Goal: Find specific page/section: Find specific page/section

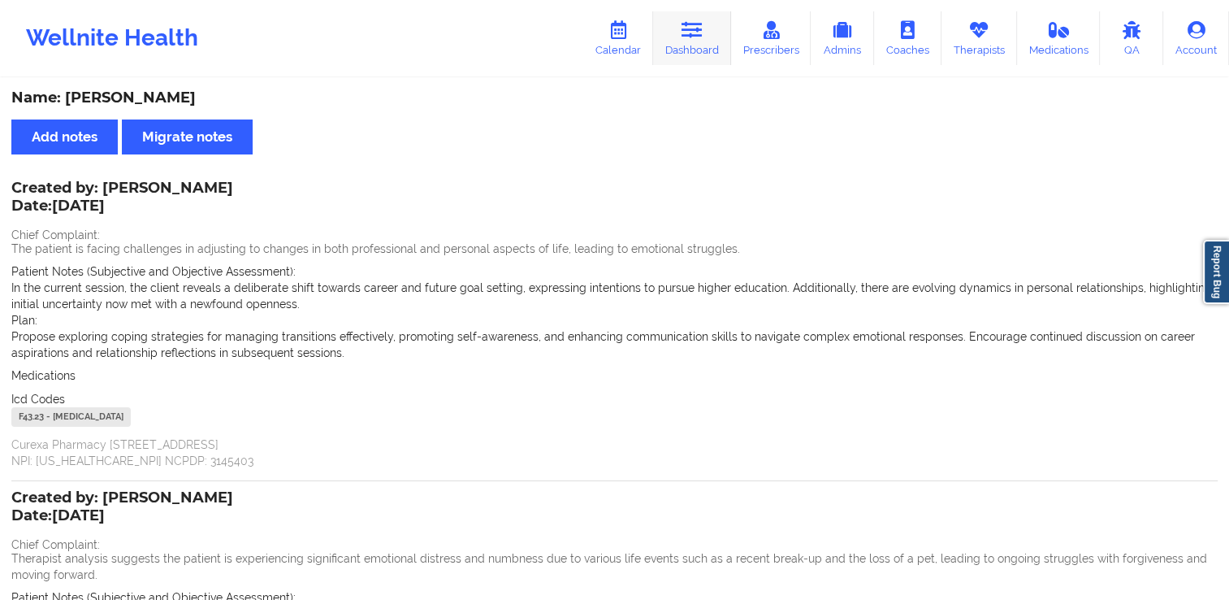
click at [682, 28] on link "Dashboard" at bounding box center [692, 38] width 78 height 54
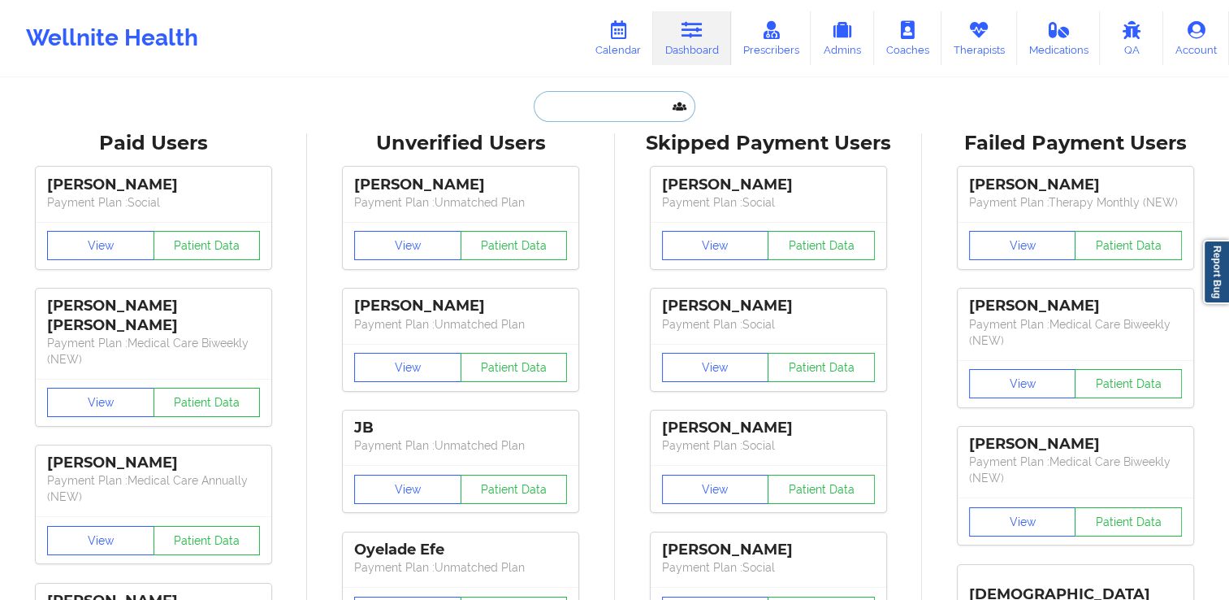
click at [636, 118] on input "text" at bounding box center [614, 106] width 161 height 31
paste input "[EMAIL_ADDRESS][DOMAIN_NAME]"
type input "[EMAIL_ADDRESS][DOMAIN_NAME]"
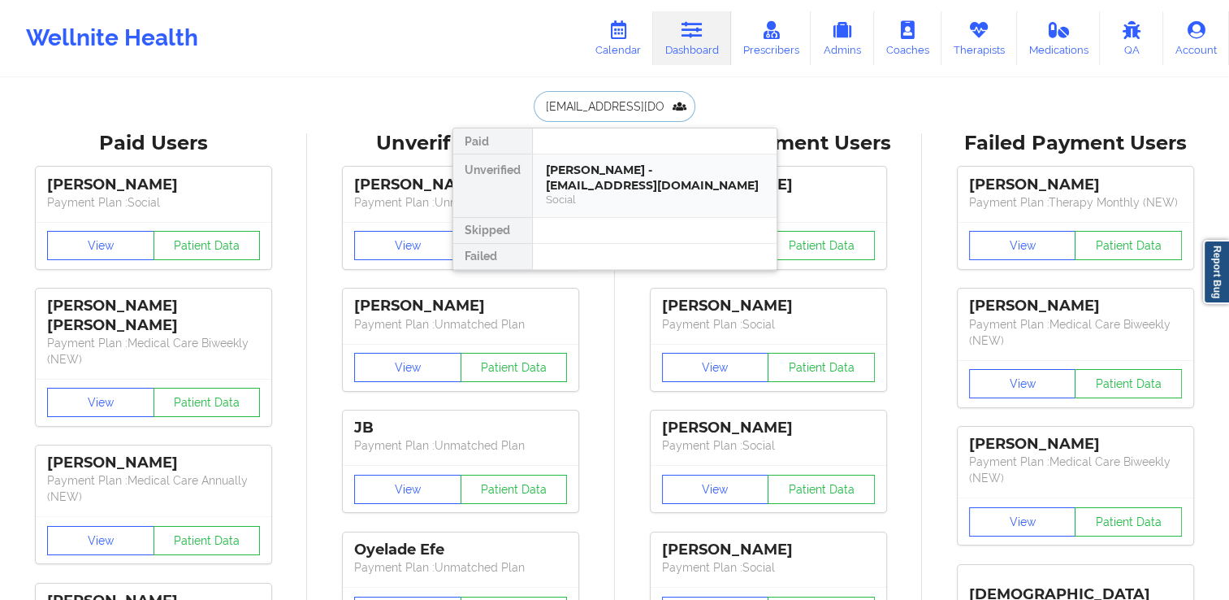
click at [622, 184] on div "[PERSON_NAME] - [EMAIL_ADDRESS][DOMAIN_NAME]" at bounding box center [655, 178] width 218 height 30
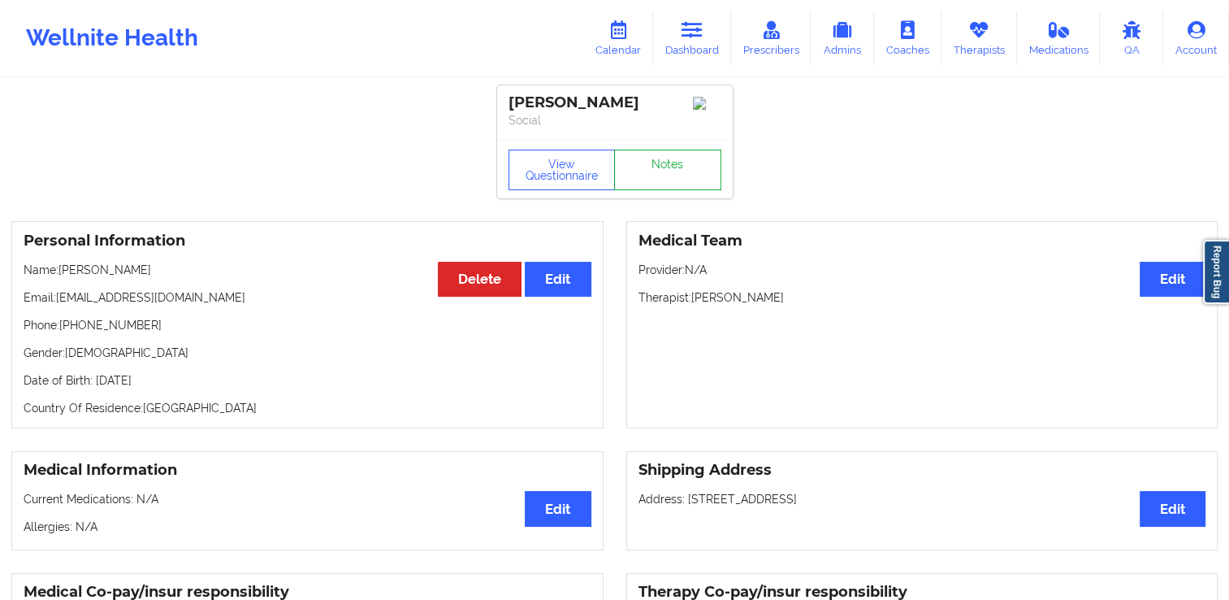
click at [635, 154] on link "Notes" at bounding box center [667, 170] width 107 height 41
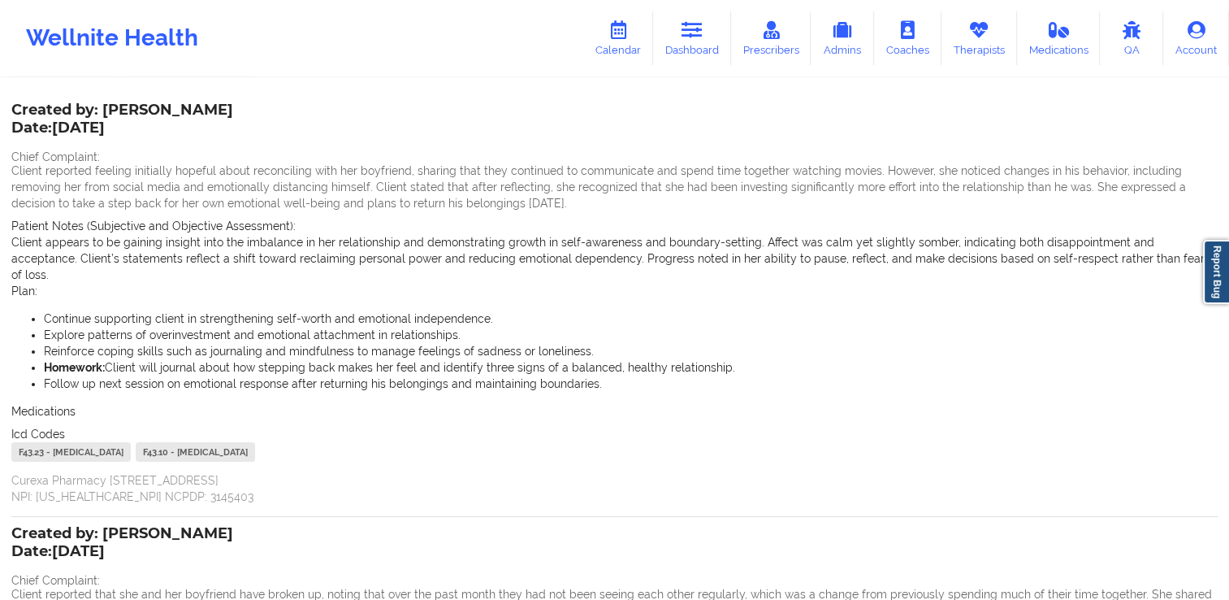
scroll to position [81, 0]
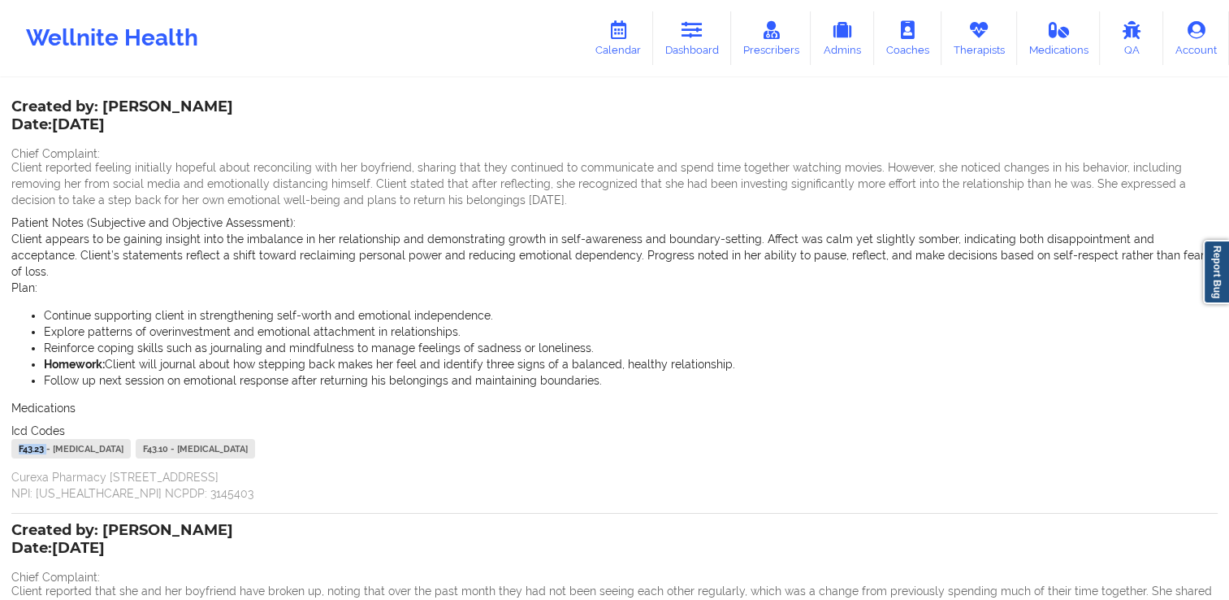
drag, startPoint x: 48, startPoint y: 430, endPoint x: 15, endPoint y: 434, distance: 33.6
click at [15, 439] on div "F43.23 - [MEDICAL_DATA]" at bounding box center [70, 449] width 119 height 20
copy div "F43.23"
